Goal: Task Accomplishment & Management: Use online tool/utility

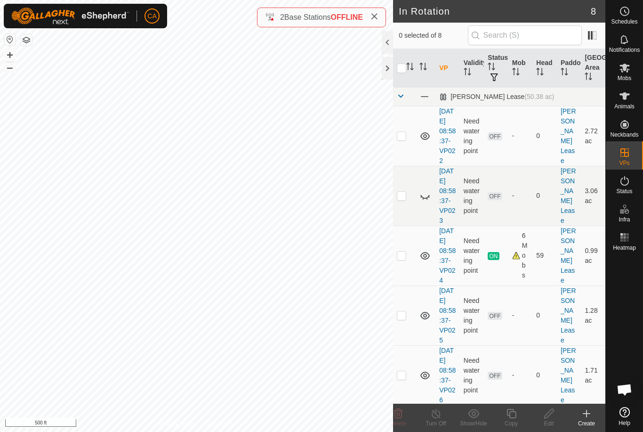
click at [426, 201] on icon at bounding box center [424, 195] width 11 height 11
click at [401, 199] on p-checkbox at bounding box center [401, 196] width 9 height 8
click at [404, 199] on p-checkbox at bounding box center [401, 196] width 9 height 8
checkbox input "false"
click at [403, 139] on p-checkbox at bounding box center [401, 136] width 9 height 8
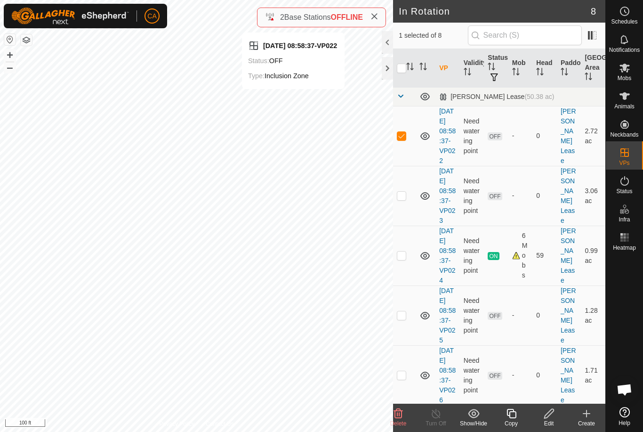
click at [399, 139] on p-checkbox at bounding box center [401, 136] width 9 height 8
click at [406, 139] on p-checkbox at bounding box center [401, 136] width 9 height 8
checkbox input "true"
click at [555, 422] on div "Edit" at bounding box center [549, 423] width 38 height 8
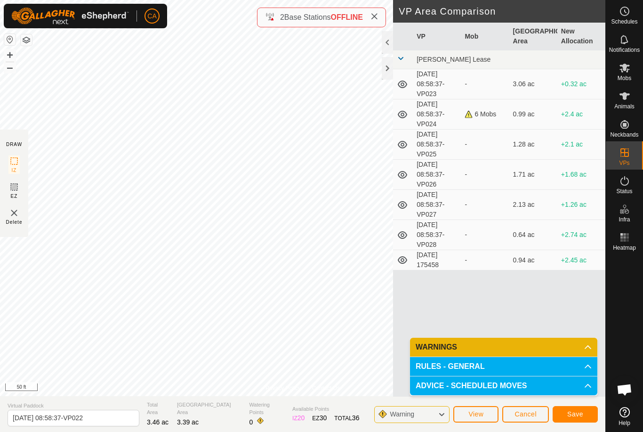
click at [580, 415] on span "Save" at bounding box center [575, 414] width 16 height 8
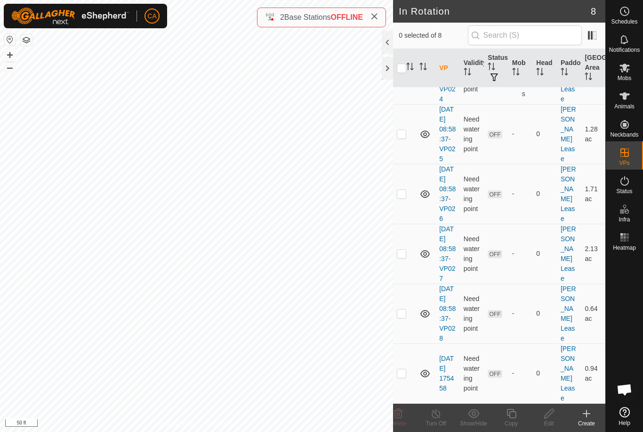
scroll to position [240, 0]
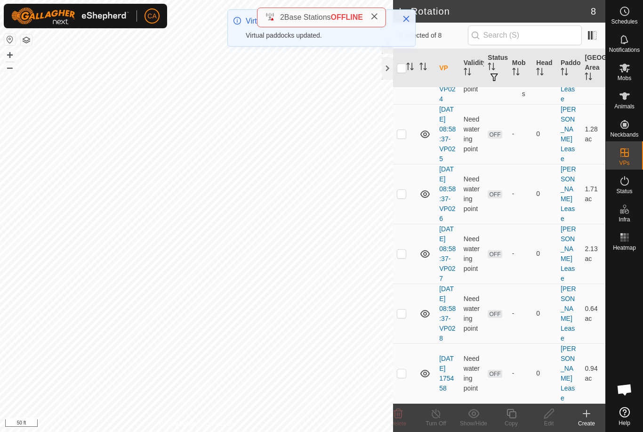
click at [402, 372] on td at bounding box center [404, 373] width 23 height 60
click at [406, 377] on p-checkbox at bounding box center [401, 373] width 9 height 8
checkbox input "false"
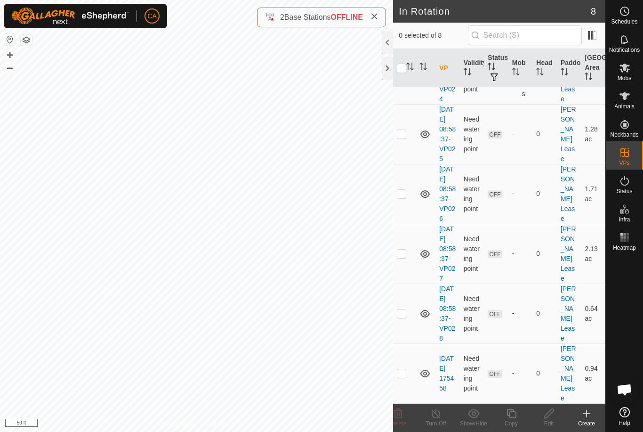
click at [403, 316] on p-checkbox at bounding box center [401, 313] width 9 height 8
click at [402, 317] on p-checkbox at bounding box center [401, 313] width 9 height 8
checkbox input "false"
click at [404, 250] on p-checkbox at bounding box center [401, 254] width 9 height 8
click at [402, 250] on p-checkbox at bounding box center [401, 254] width 9 height 8
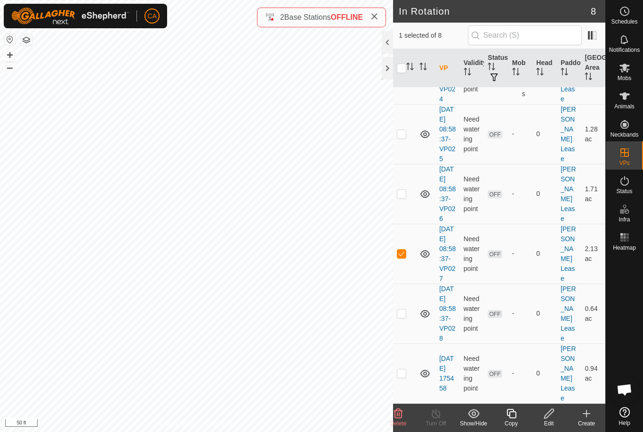
checkbox input "false"
click at [408, 177] on td at bounding box center [404, 194] width 23 height 60
click at [410, 174] on td at bounding box center [404, 194] width 23 height 60
checkbox input "false"
click at [408, 105] on td at bounding box center [404, 134] width 23 height 60
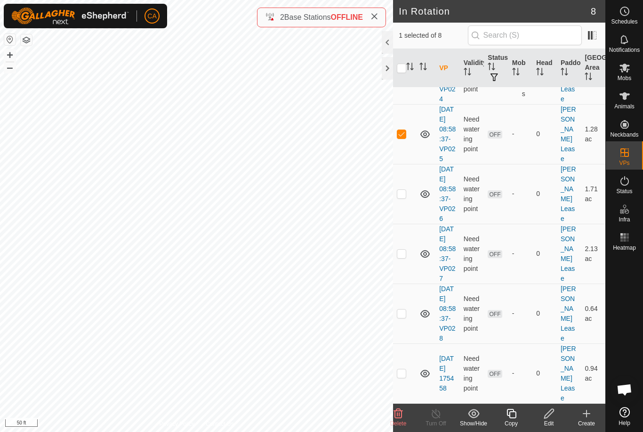
click at [409, 104] on td at bounding box center [404, 134] width 23 height 60
checkbox input "false"
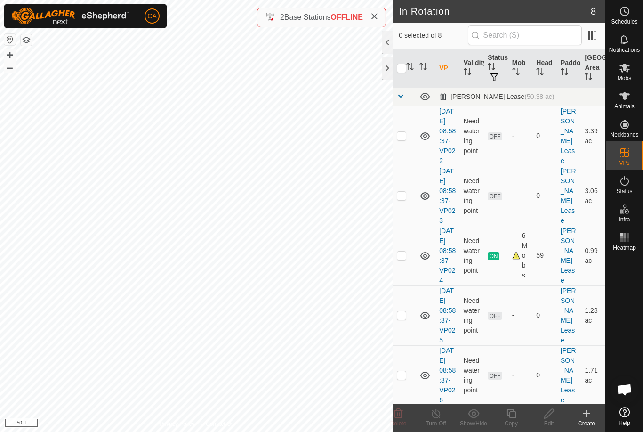
scroll to position [0, 0]
click at [406, 199] on p-checkbox at bounding box center [401, 196] width 9 height 8
click at [403, 199] on p-checkbox at bounding box center [401, 196] width 9 height 8
checkbox input "false"
click at [404, 139] on p-checkbox at bounding box center [401, 136] width 9 height 8
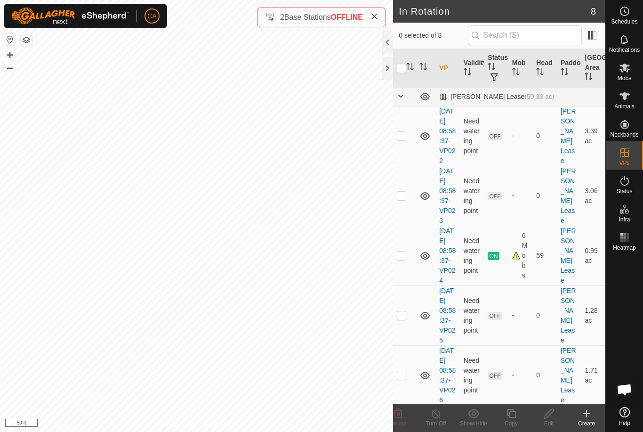
checkbox input "true"
click at [628, 74] on es-mob-svg-icon at bounding box center [624, 67] width 17 height 15
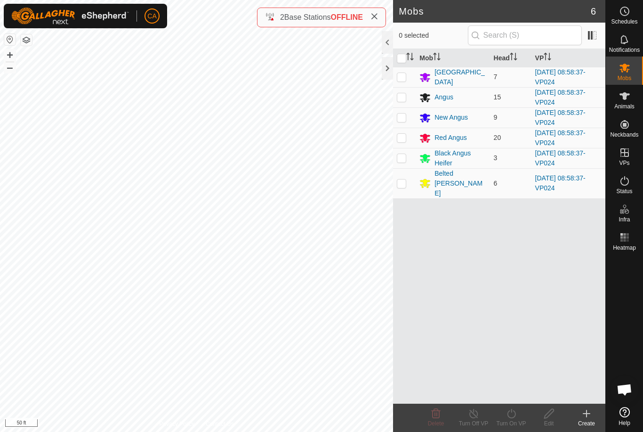
click at [405, 57] on input "checkbox" at bounding box center [401, 58] width 9 height 9
checkbox input "true"
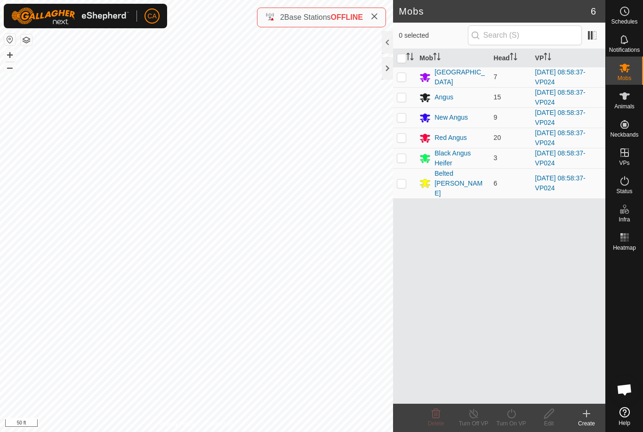
checkbox input "true"
click at [519, 426] on div "Turn On VP" at bounding box center [511, 423] width 38 height 8
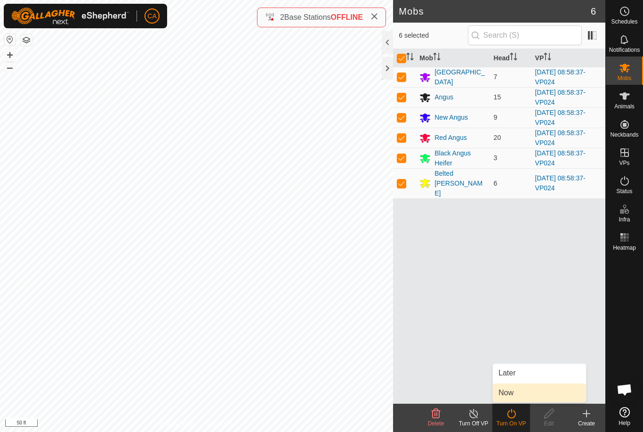
click at [525, 393] on link "Now" at bounding box center [539, 392] width 93 height 19
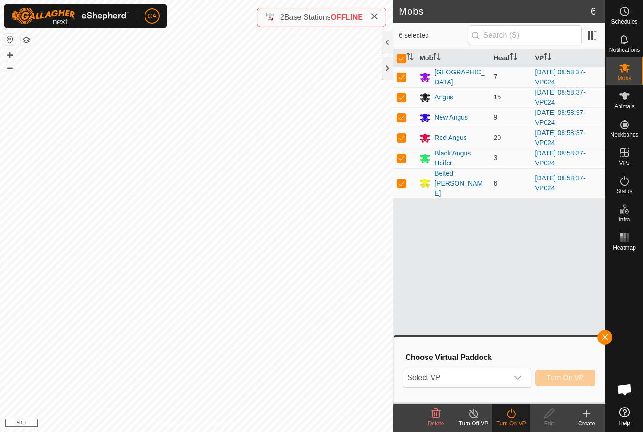
click at [467, 383] on span "Select VP" at bounding box center [455, 377] width 105 height 19
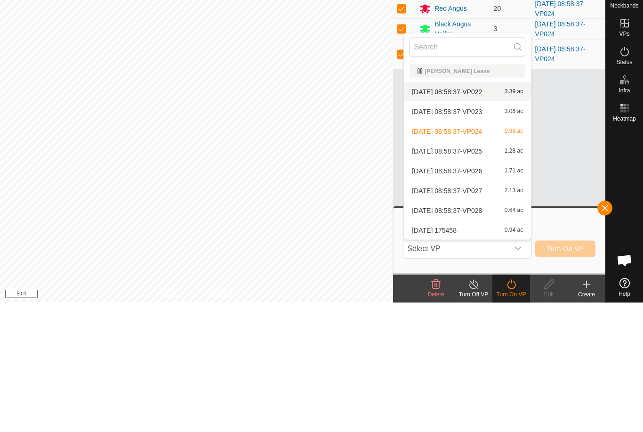
click at [482, 217] on span "[DATE] 08:58:37-VP022" at bounding box center [447, 220] width 70 height 7
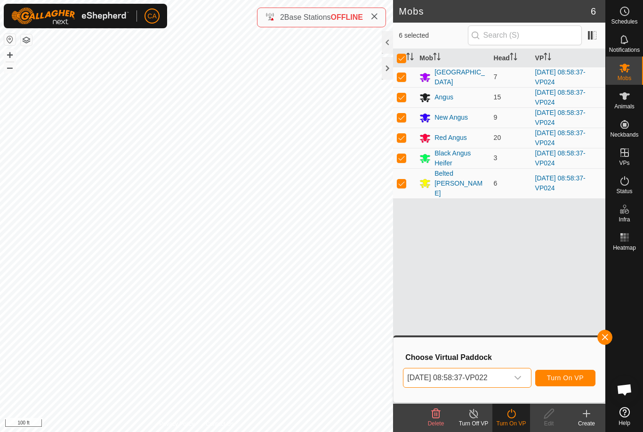
click at [577, 380] on span "Turn On VP" at bounding box center [565, 378] width 37 height 8
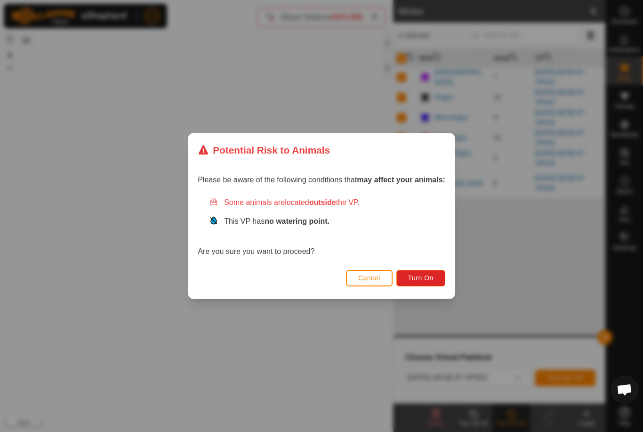
click at [417, 282] on button "Turn On" at bounding box center [420, 278] width 49 height 16
